Goal: Task Accomplishment & Management: Manage account settings

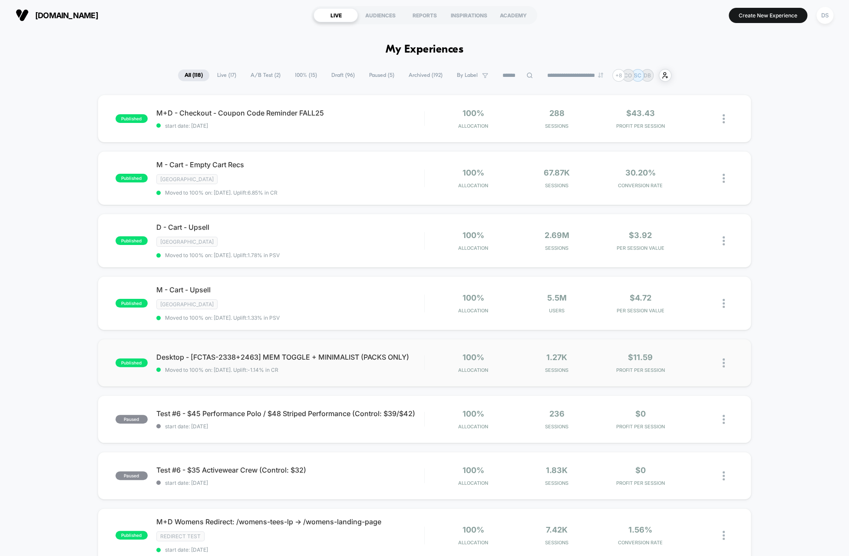
click at [724, 358] on img at bounding box center [724, 362] width 2 height 9
click at [673, 355] on div "Pause" at bounding box center [679, 349] width 78 height 20
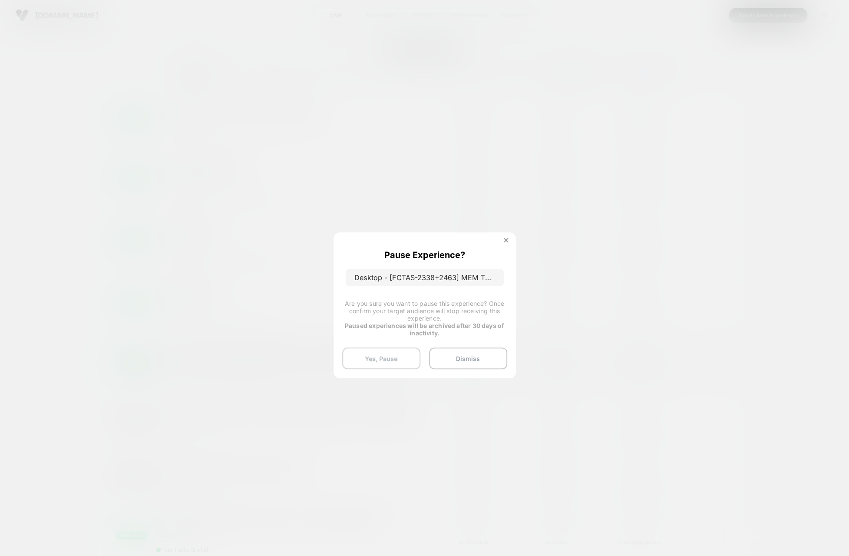
click at [388, 355] on button "Yes, Pause" at bounding box center [381, 359] width 78 height 22
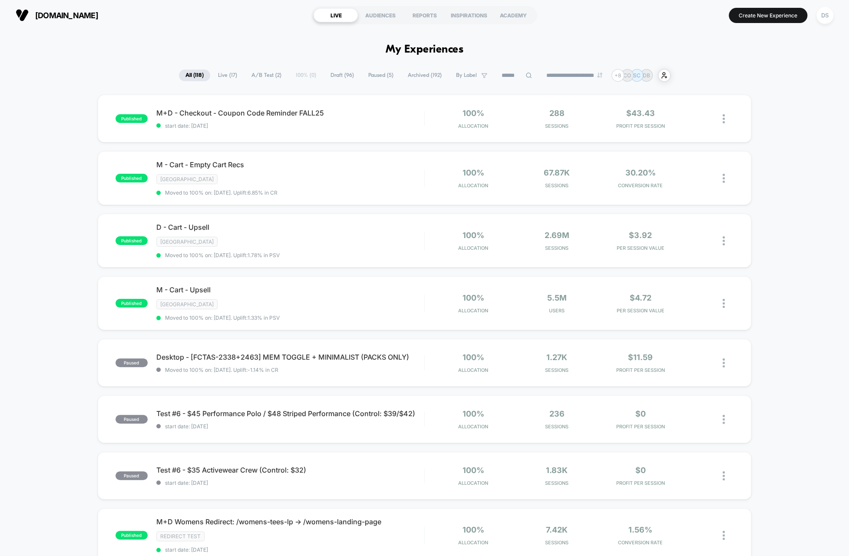
click at [503, 75] on input at bounding box center [516, 75] width 43 height 10
type input "**********"
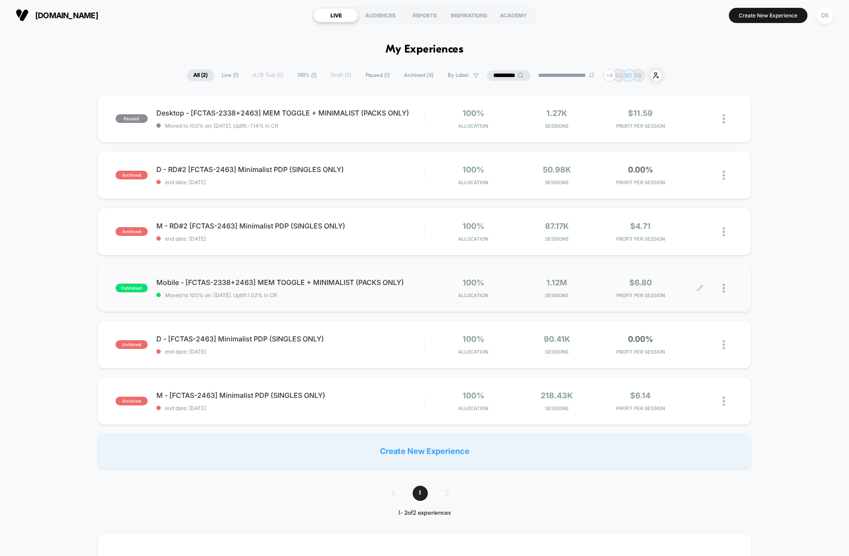
drag, startPoint x: 722, startPoint y: 287, endPoint x: 728, endPoint y: 292, distance: 8.0
click at [728, 292] on div at bounding box center [716, 288] width 33 height 20
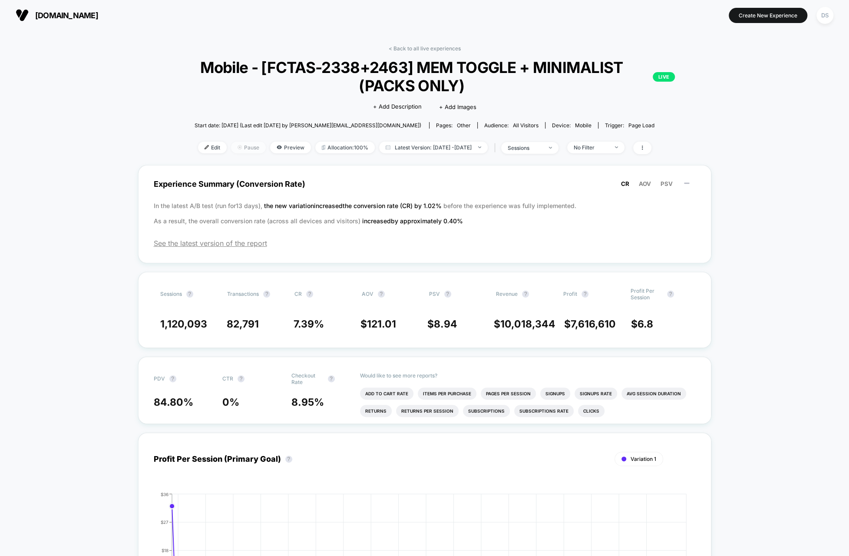
click at [239, 150] on span "Pause" at bounding box center [248, 148] width 35 height 12
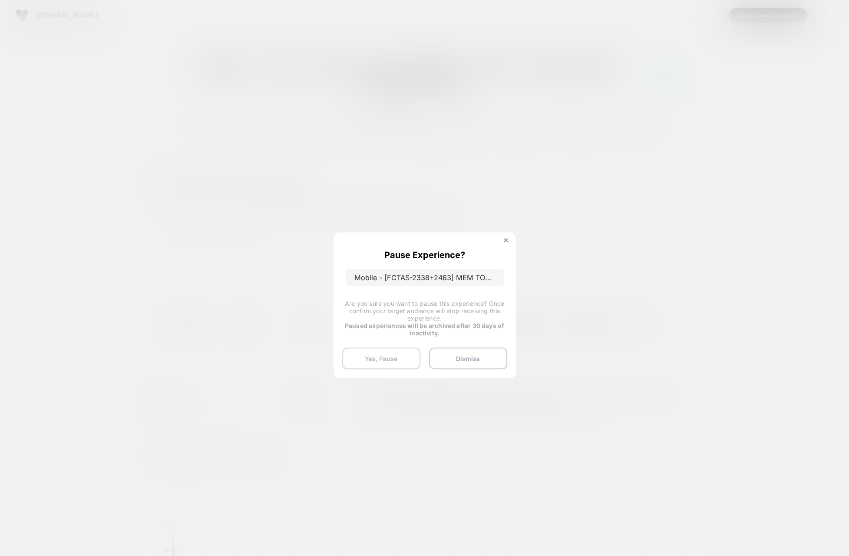
click at [392, 351] on button "Yes, Pause" at bounding box center [381, 359] width 78 height 22
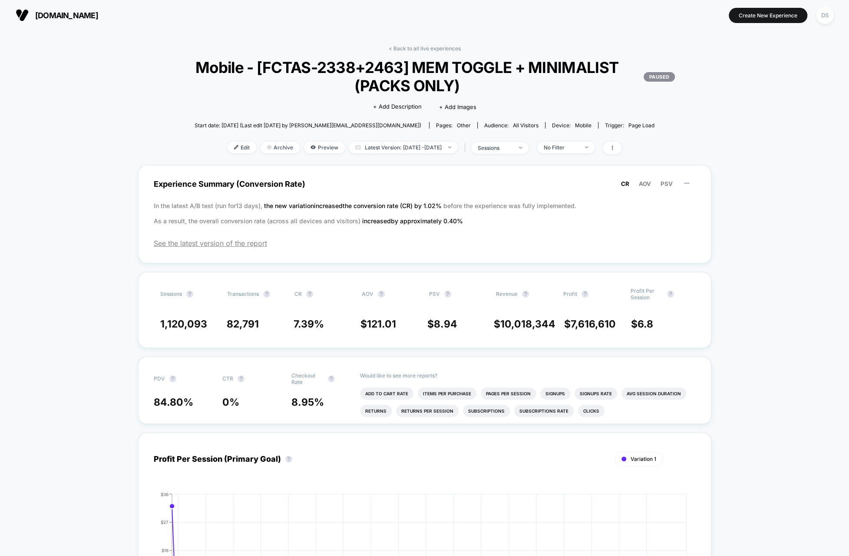
click at [405, 51] on div "< Back to all live experiences Mobile - [FCTAS-2338+2463] MEM TOGGLE + MINIMALI…" at bounding box center [425, 105] width 556 height 120
click at [404, 49] on link "< Back to all live experiences" at bounding box center [425, 48] width 72 height 7
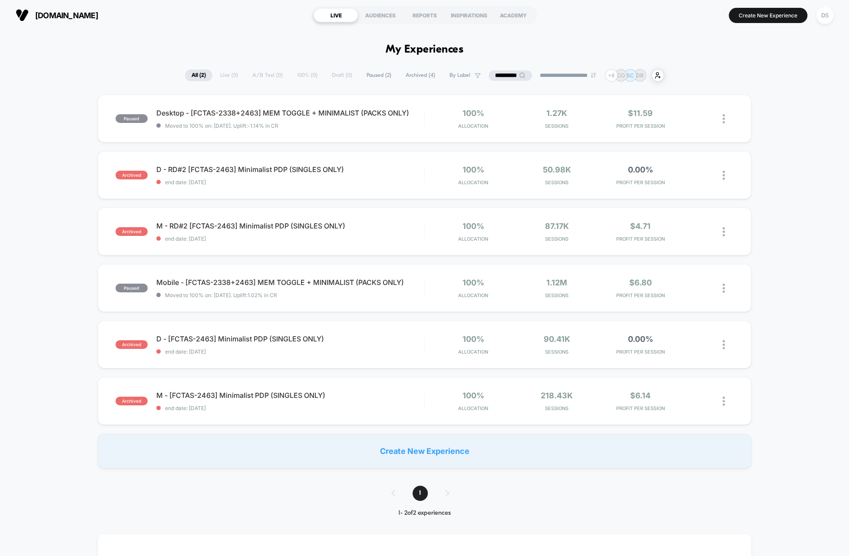
click at [498, 73] on input "**********" at bounding box center [510, 75] width 43 height 10
click at [498, 73] on input "**********" at bounding box center [510, 75] width 87 height 10
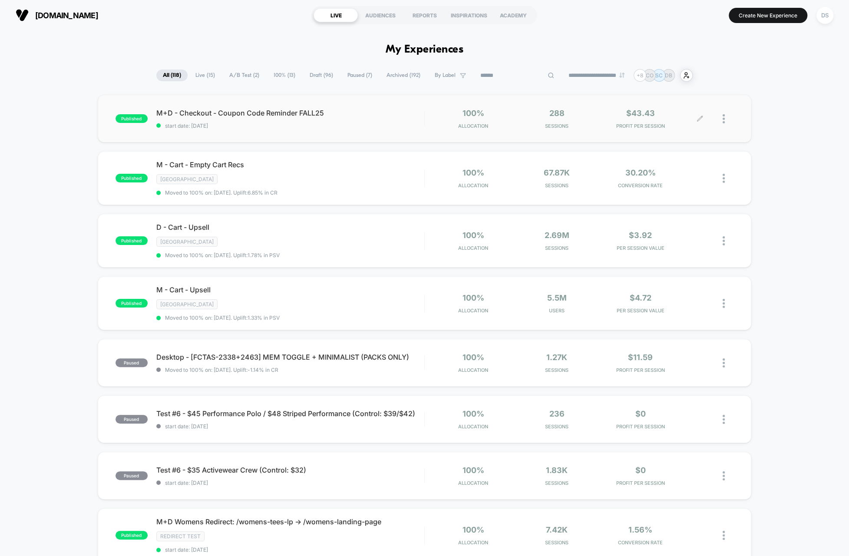
click at [725, 115] on div at bounding box center [728, 119] width 11 height 20
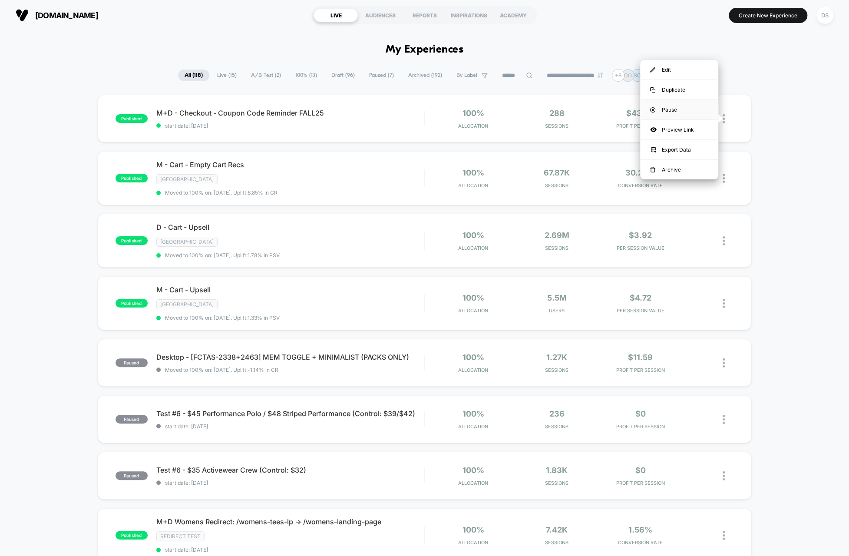
click at [693, 109] on div "Pause" at bounding box center [679, 110] width 78 height 20
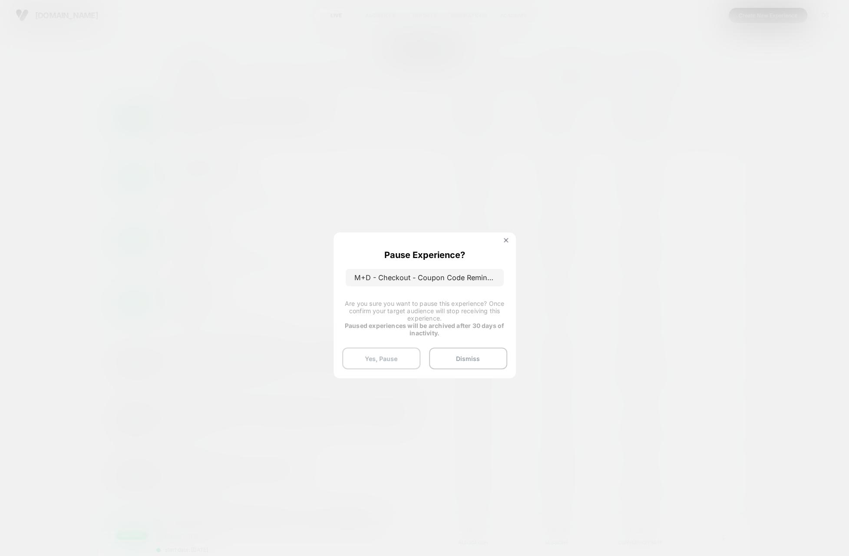
click at [411, 358] on button "Yes, Pause" at bounding box center [381, 359] width 78 height 22
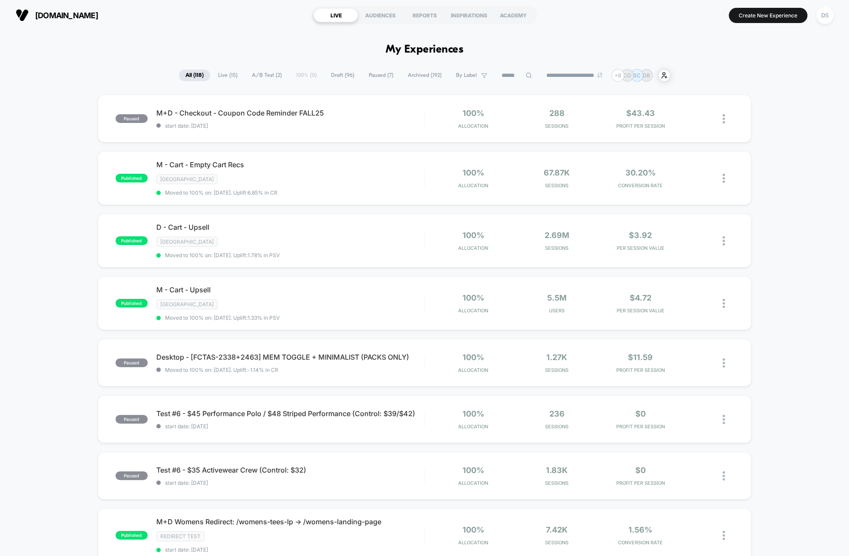
drag, startPoint x: 126, startPoint y: 64, endPoint x: 739, endPoint y: 441, distance: 719.4
